Goal: Task Accomplishment & Management: Complete application form

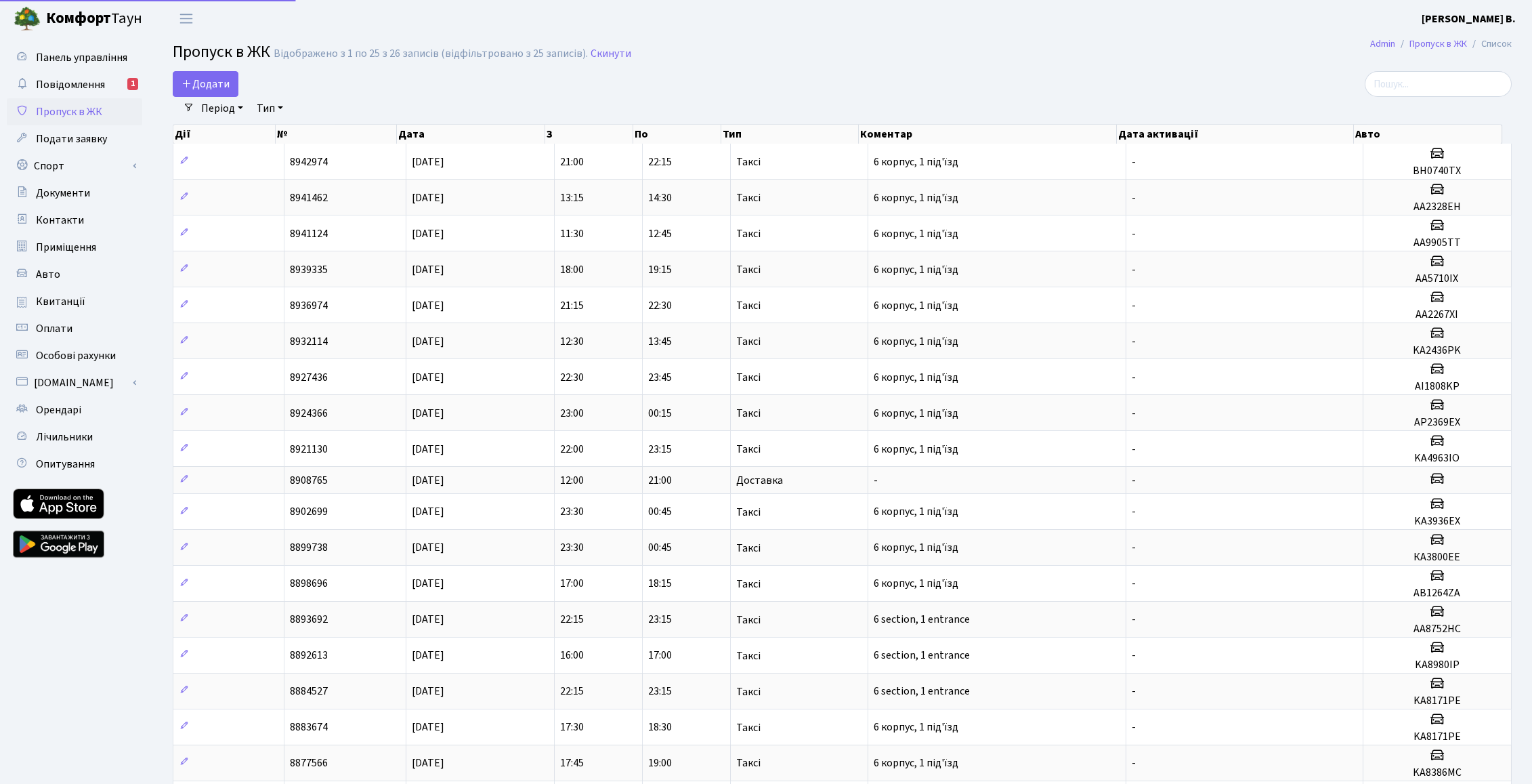
select select "25"
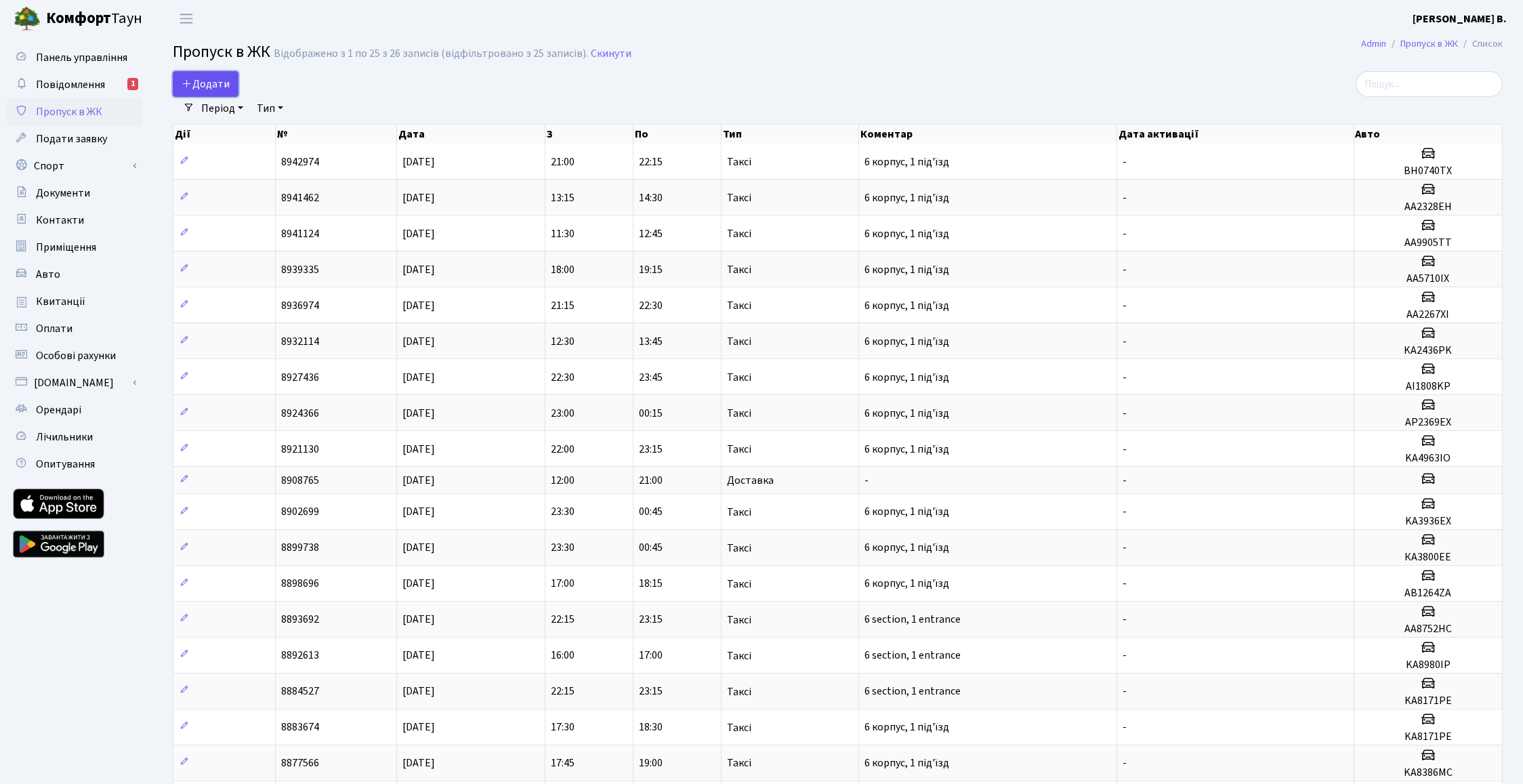
click at [208, 86] on span "Додати" at bounding box center [205, 84] width 48 height 15
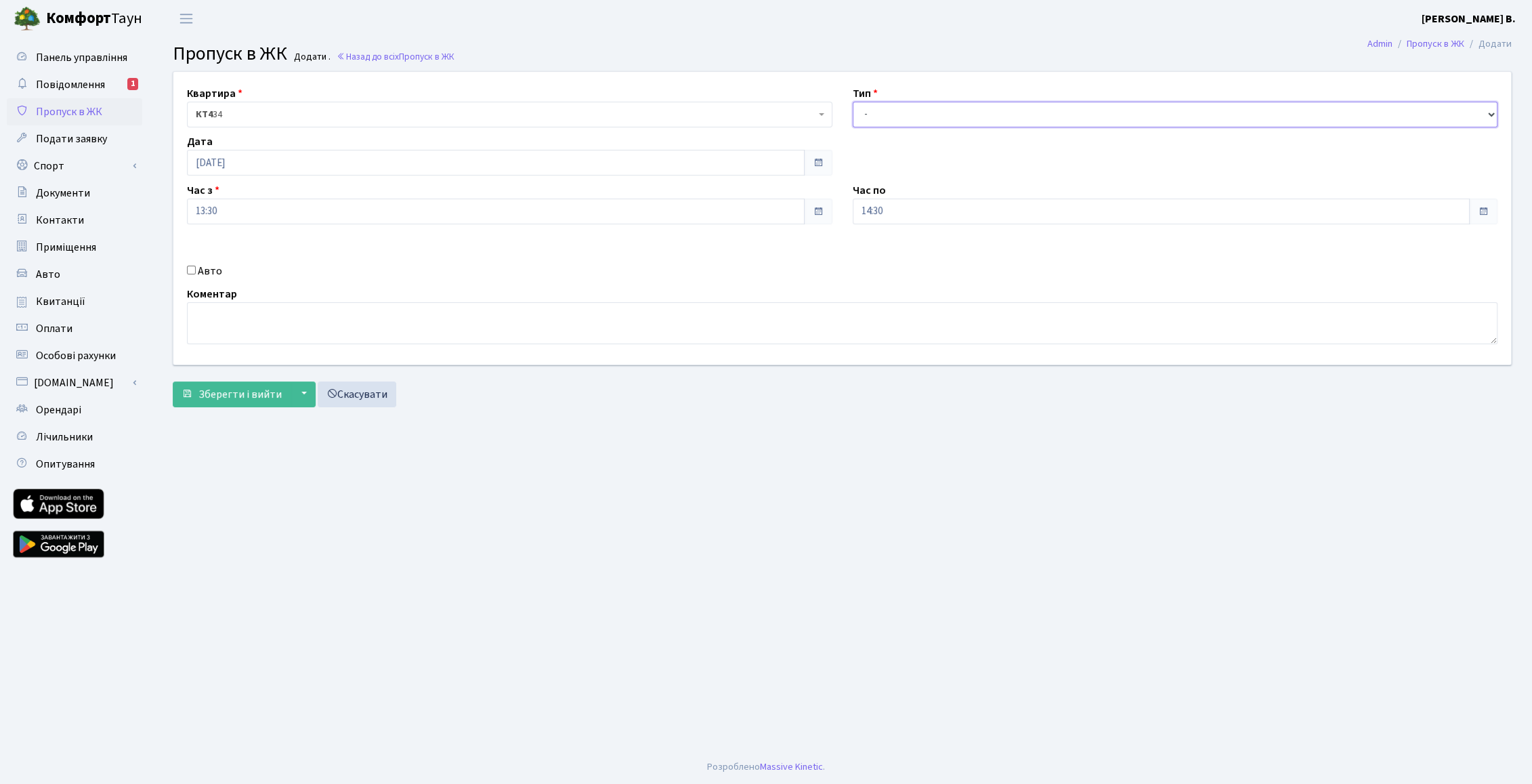
click at [908, 119] on select "- Доставка Таксі Гості Сервіс" at bounding box center [1175, 114] width 646 height 26
select select "3"
click at [852, 101] on select "- Доставка Таксі Гості Сервіс" at bounding box center [1175, 114] width 646 height 26
click at [931, 211] on input "14:30" at bounding box center [1161, 210] width 618 height 26
click at [890, 262] on icon at bounding box center [889, 258] width 37 height 37
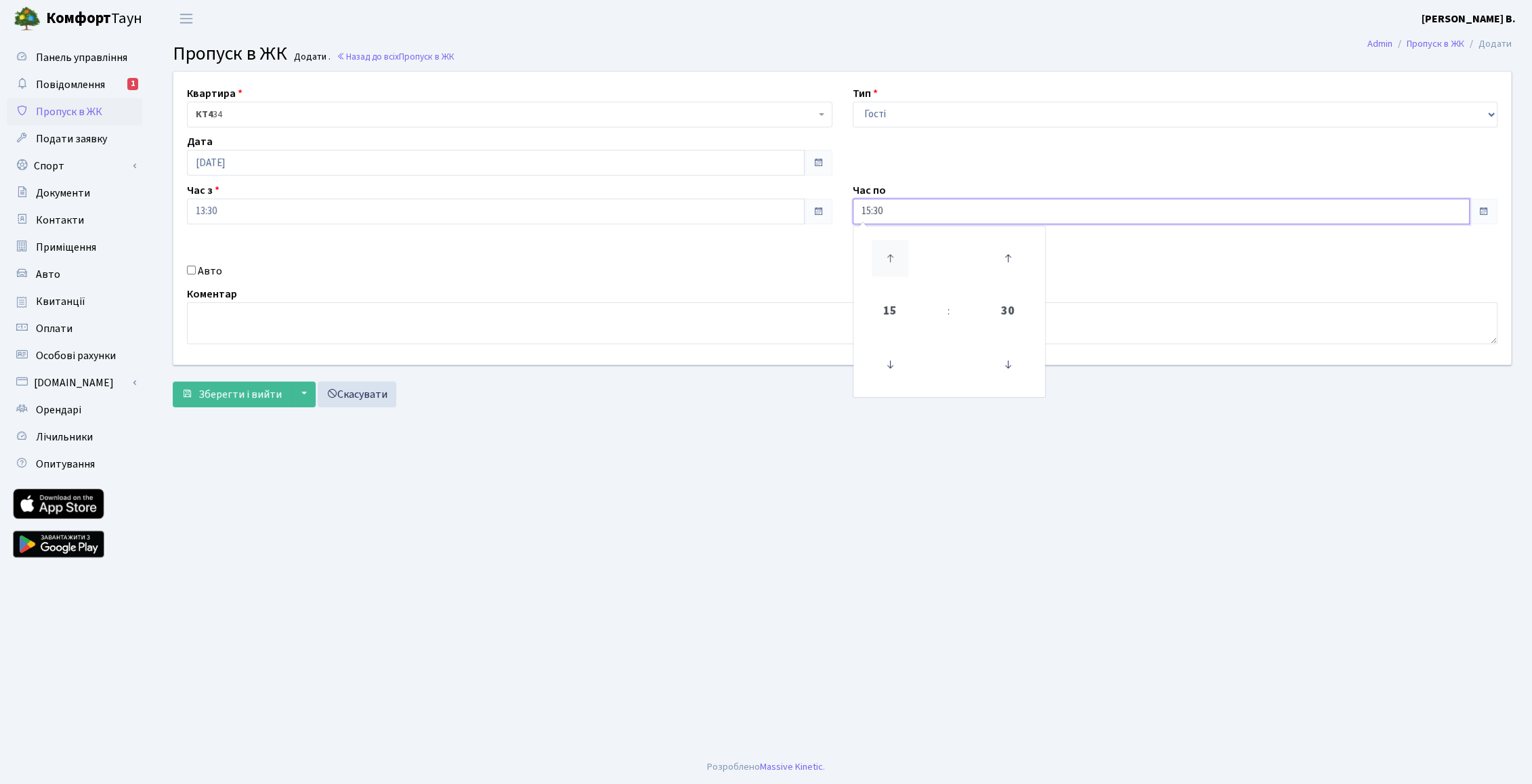
click at [890, 262] on icon at bounding box center [889, 258] width 37 height 37
type input "16:30"
click at [618, 495] on main "Admin Пропуск в ЖК Додати Пропуск в ЖК Додати . Назад до всіх Пропуск в ЖК Квар…" at bounding box center [842, 393] width 1379 height 713
click at [210, 264] on label "Авто" at bounding box center [210, 270] width 25 height 16
click at [195, 265] on input "Авто" at bounding box center [191, 269] width 9 height 9
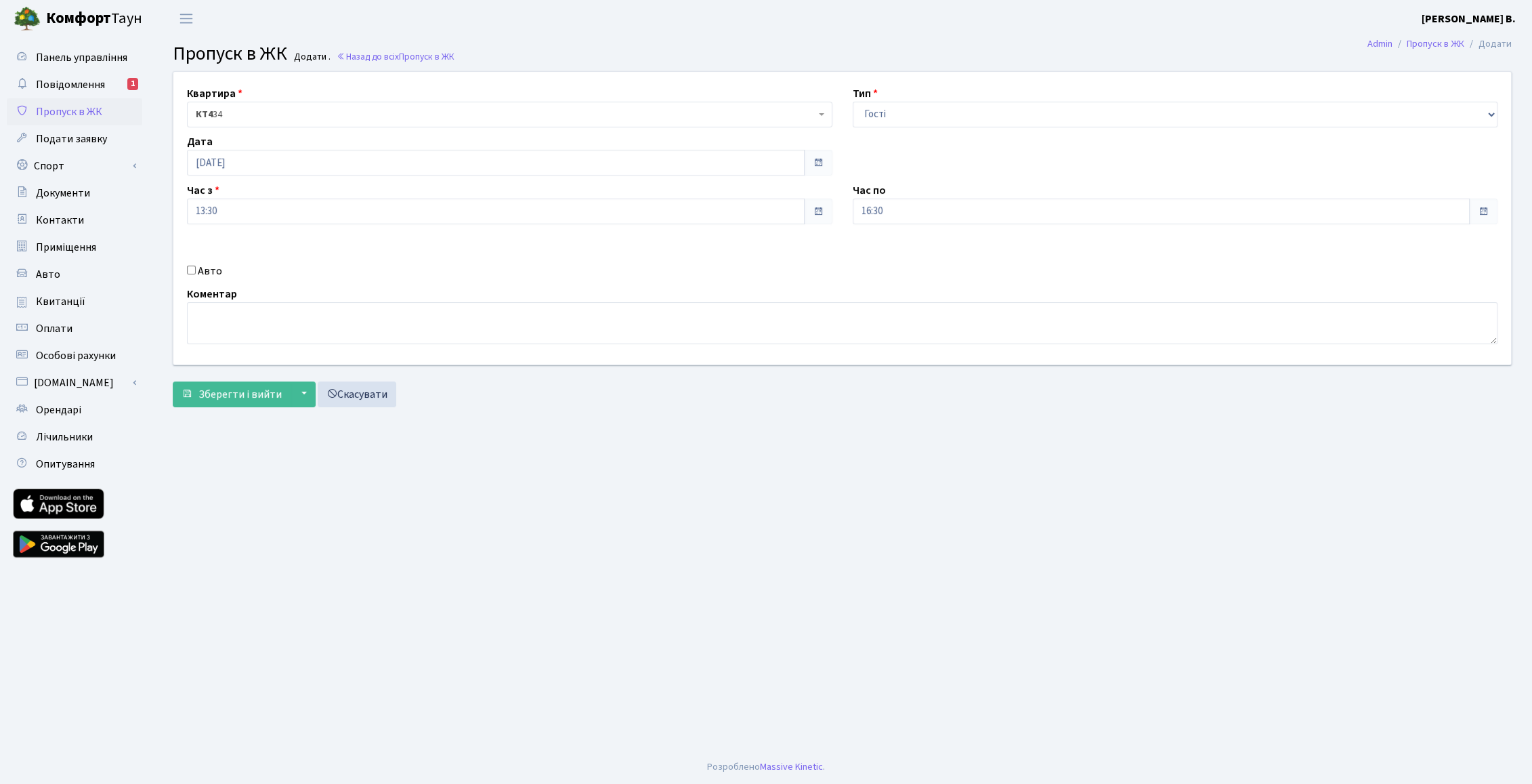
checkbox input "true"
click at [907, 255] on input "text" at bounding box center [1175, 259] width 646 height 26
type input "AX5426ME"
click at [264, 392] on span "Зберегти і вийти" at bounding box center [240, 394] width 83 height 15
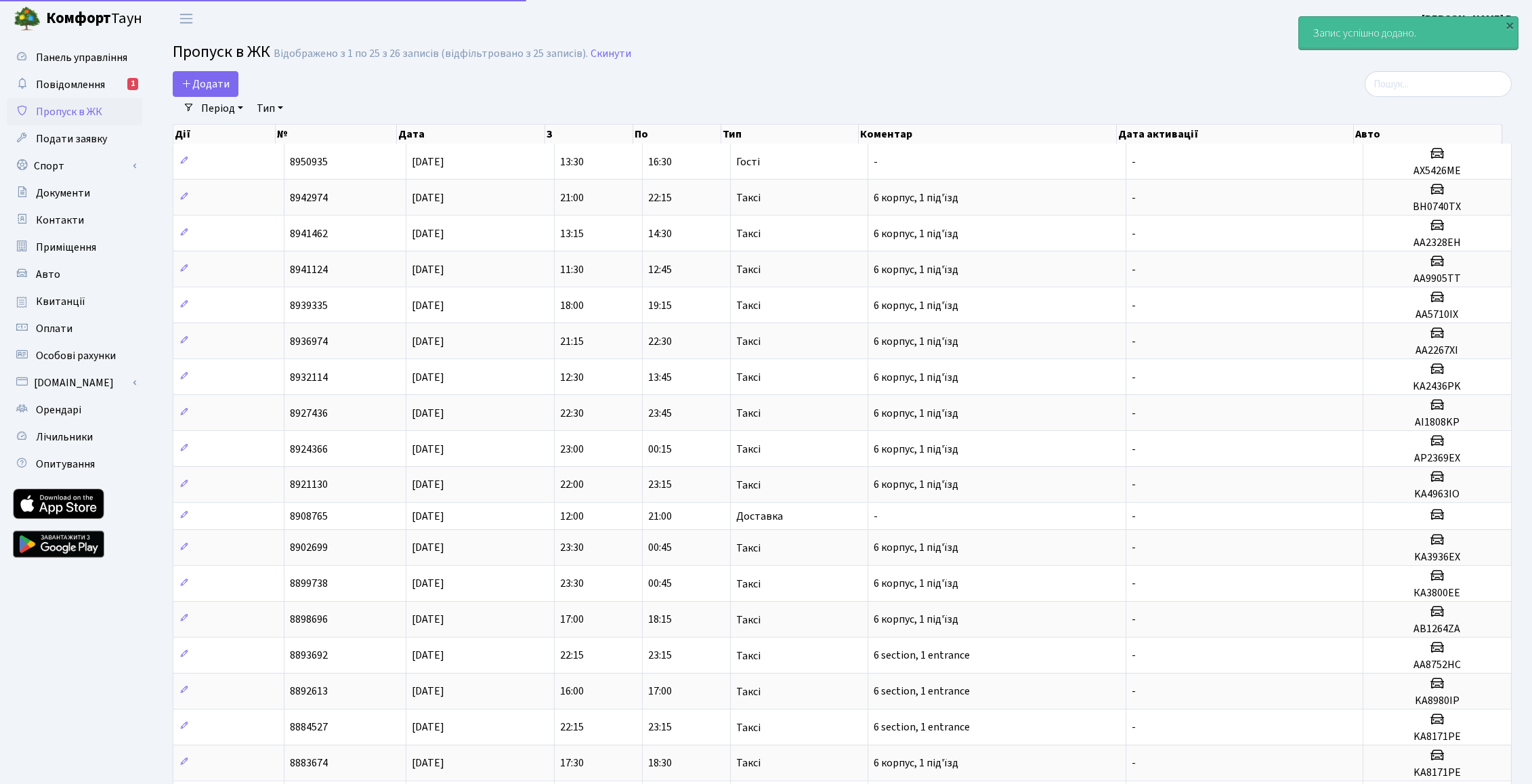
select select "25"
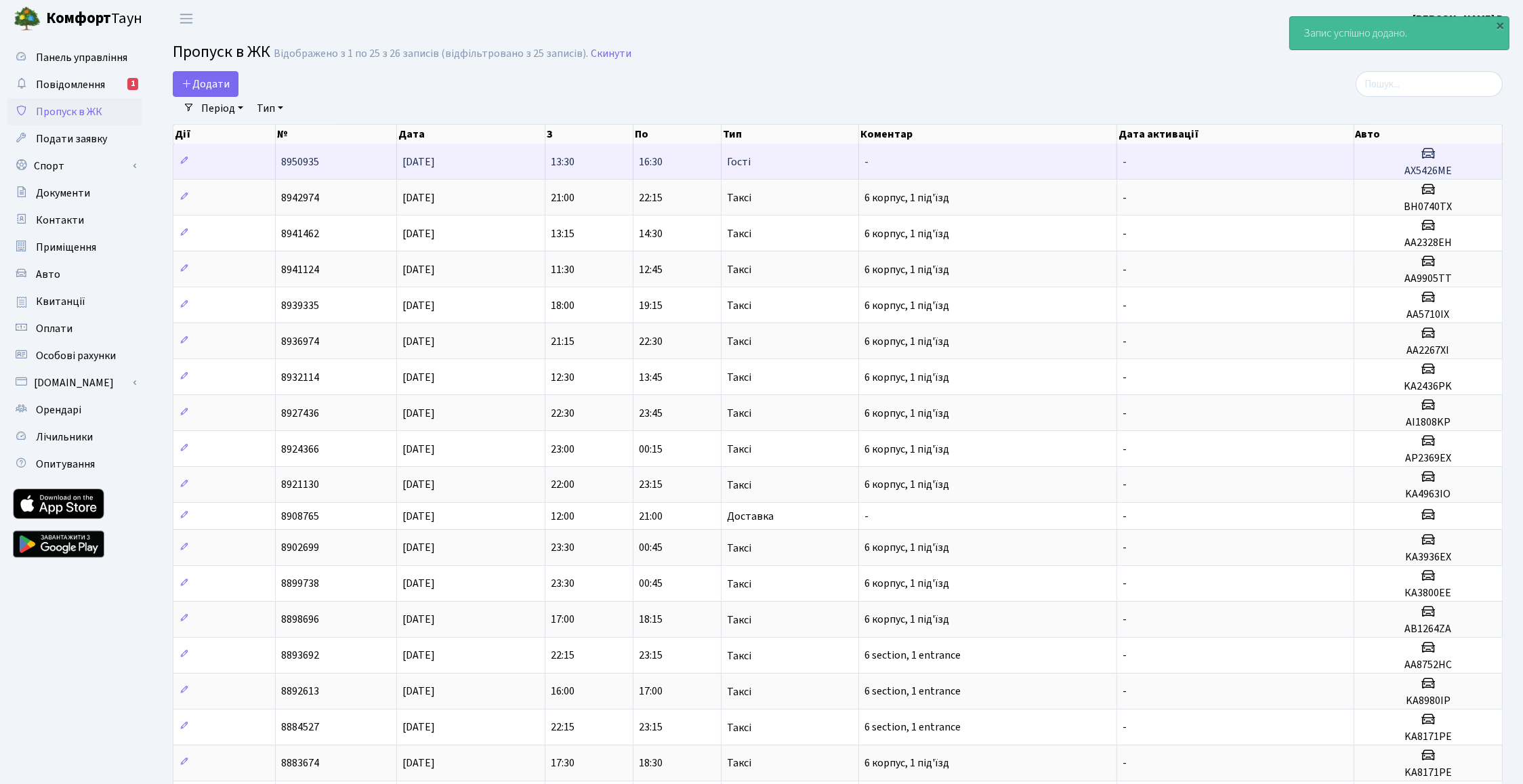
click at [746, 161] on span "Гості" at bounding box center [739, 161] width 24 height 10
